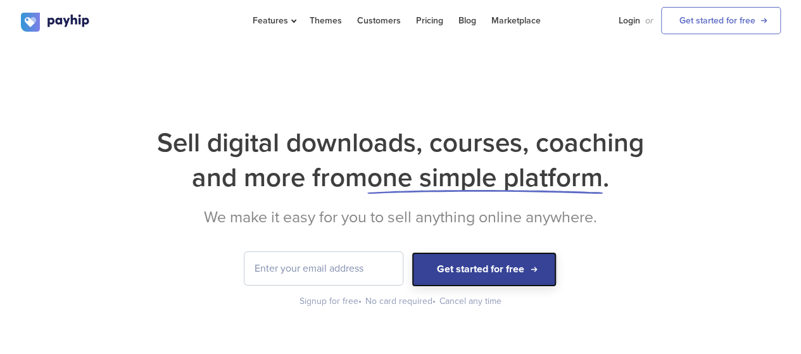
click at [490, 270] on button "Get started for free" at bounding box center [484, 269] width 145 height 35
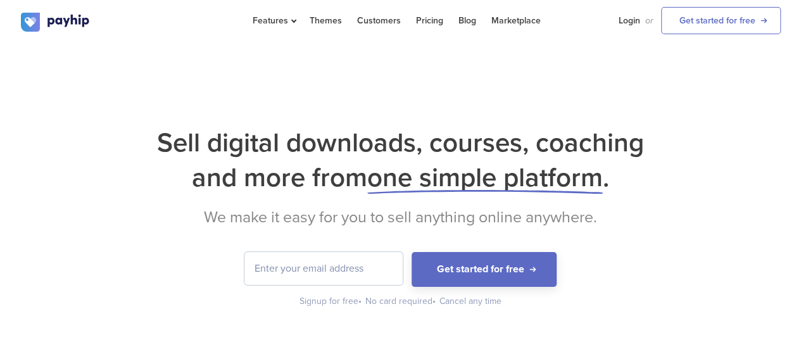
click at [307, 266] on input "email" at bounding box center [324, 268] width 158 height 33
type input "[EMAIL_ADDRESS][DOMAIN_NAME]"
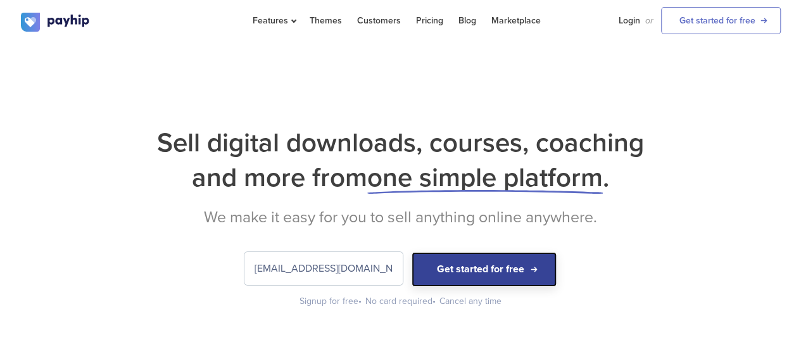
click at [493, 271] on button "Get started for free" at bounding box center [484, 269] width 145 height 35
